Goal: Information Seeking & Learning: Learn about a topic

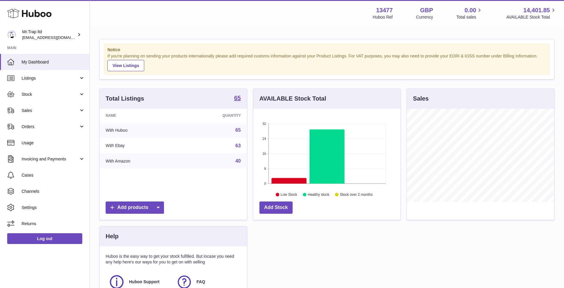
scroll to position [93, 147]
click at [60, 109] on span "Sales" at bounding box center [50, 111] width 57 height 6
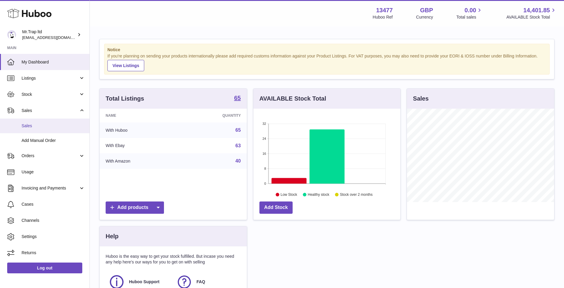
click at [60, 121] on link "Sales" at bounding box center [44, 125] width 89 height 15
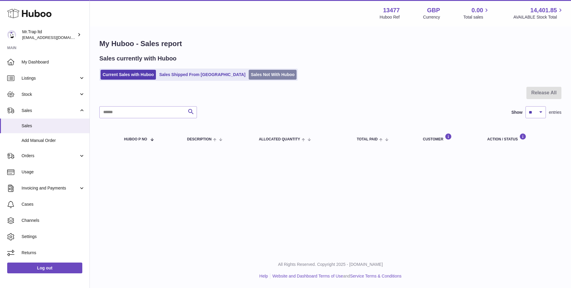
click at [249, 79] on link "Sales Not With Huboo" at bounding box center [273, 75] width 48 height 10
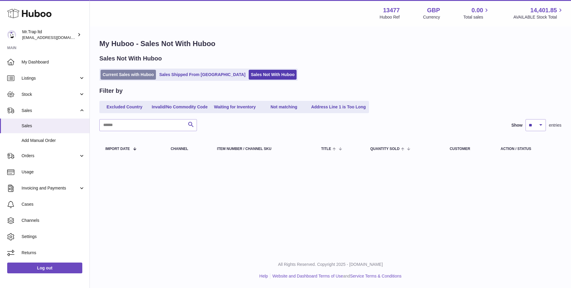
click at [140, 70] on link "Current Sales with Huboo" at bounding box center [128, 75] width 55 height 10
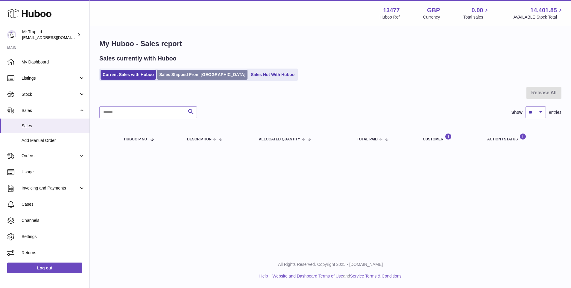
click at [204, 77] on link "Sales Shipped From [GEOGRAPHIC_DATA]" at bounding box center [202, 75] width 90 height 10
